Goal: Task Accomplishment & Management: Use online tool/utility

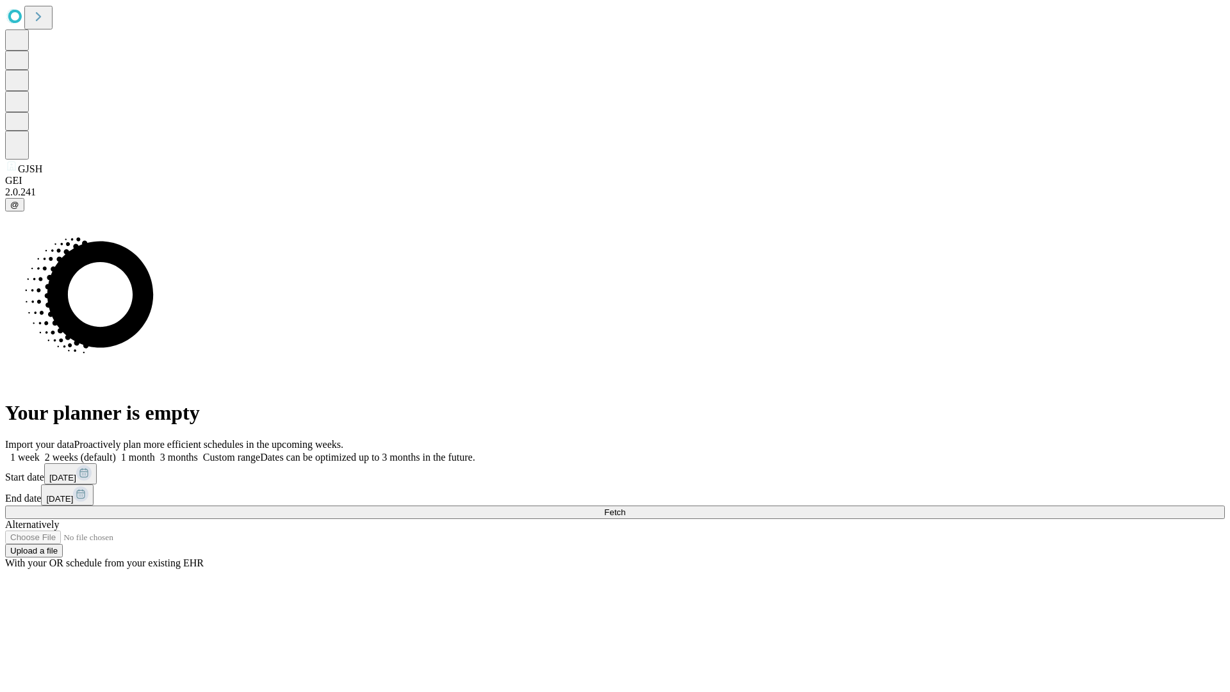
click at [625, 508] on span "Fetch" at bounding box center [614, 513] width 21 height 10
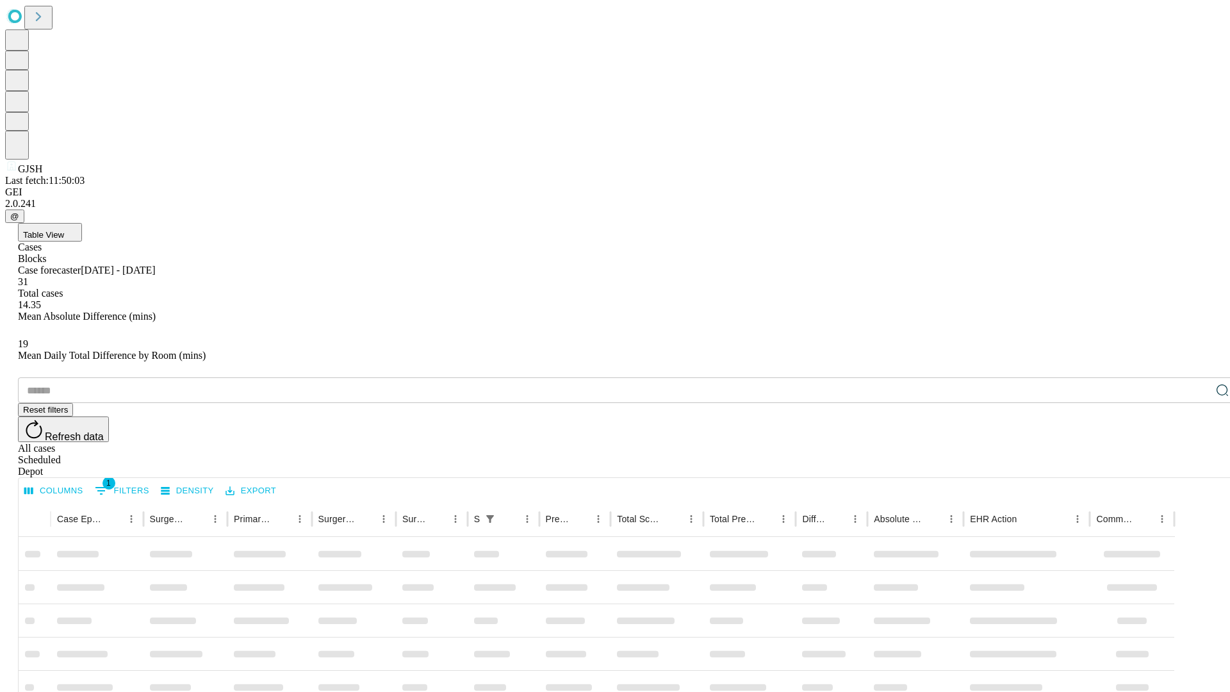
click at [1197, 466] on div "Depot" at bounding box center [628, 472] width 1220 height 12
